Goal: Information Seeking & Learning: Understand process/instructions

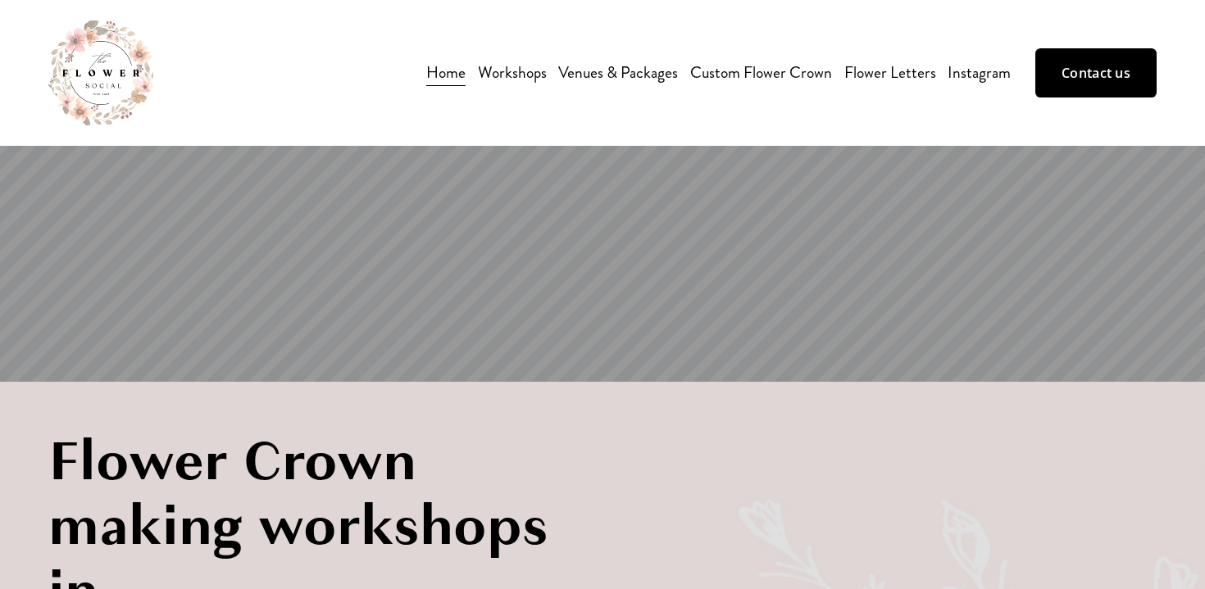
scroll to position [8, 0]
click at [0, 0] on span "Flower Arrangement Workshop" at bounding box center [0, 0] width 0 height 0
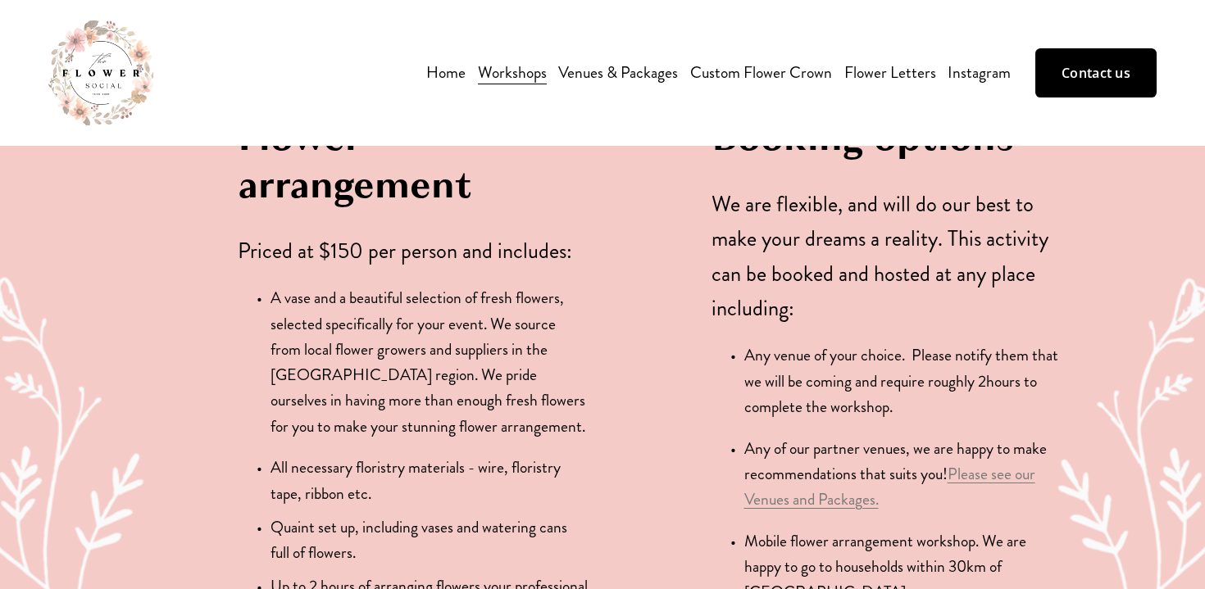
scroll to position [1493, 0]
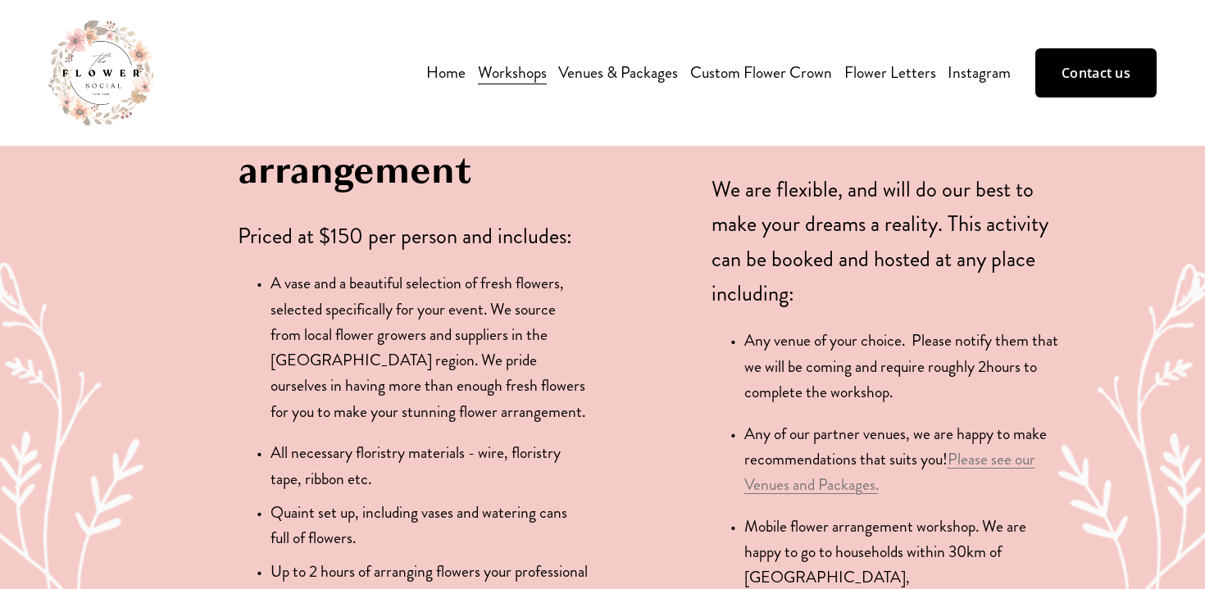
click at [801, 448] on link "Please see our Venues and Packages." at bounding box center [889, 472] width 291 height 48
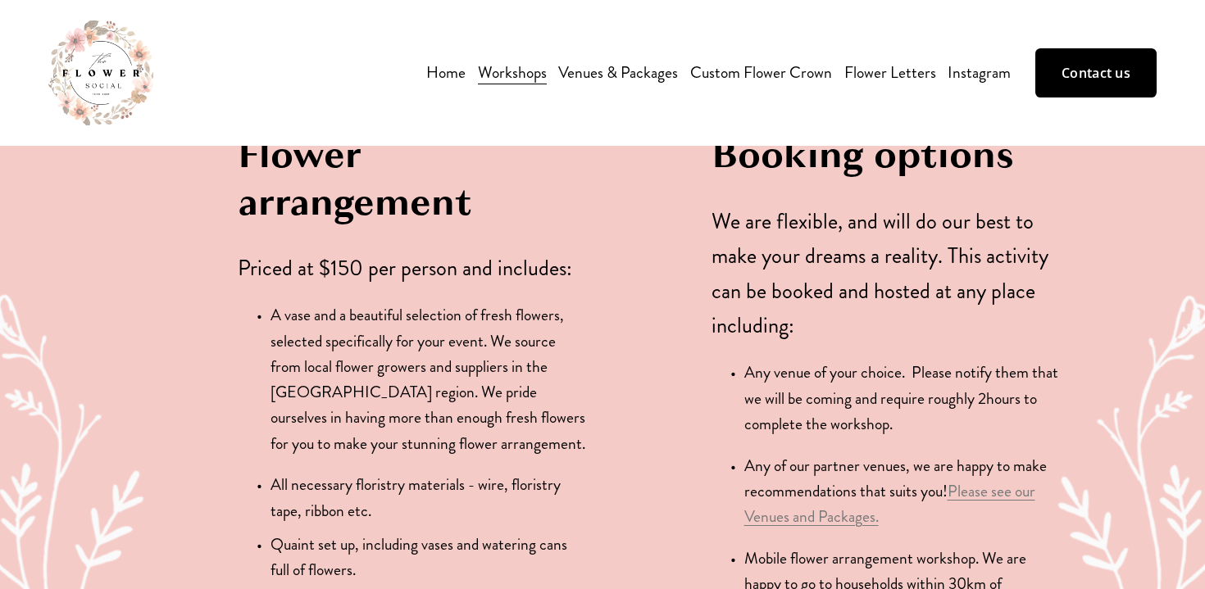
scroll to position [1487, 0]
